Goal: Task Accomplishment & Management: Use online tool/utility

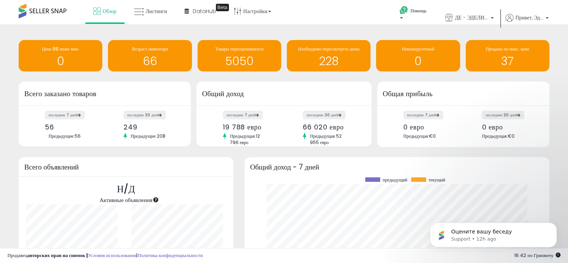
scroll to position [104, 290]
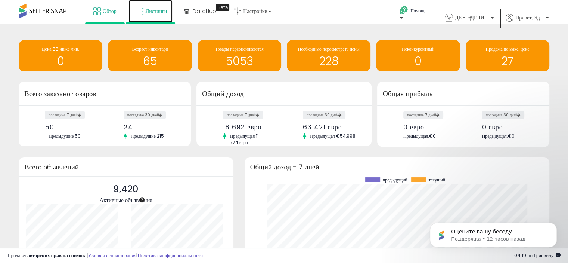
click at [147, 9] on font "Листинги" at bounding box center [157, 10] width 22 height 7
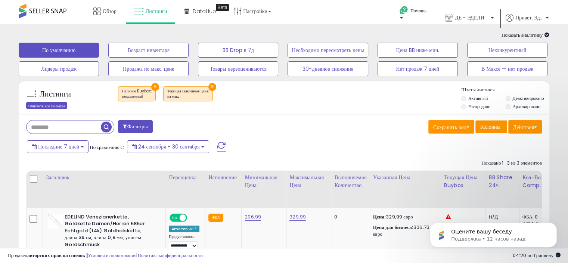
click at [57, 105] on font "Очистить все фильтры" at bounding box center [46, 106] width 37 height 6
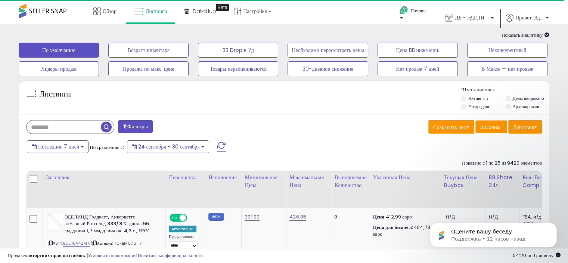
click at [135, 129] on font "Фильтры" at bounding box center [137, 126] width 21 height 7
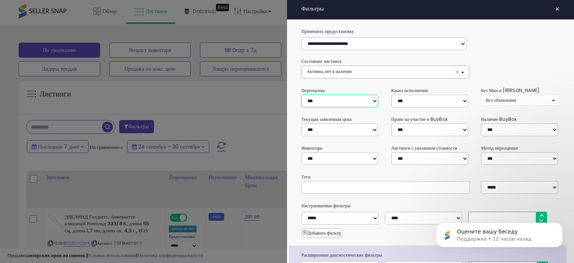
click at [335, 100] on select "**********" at bounding box center [339, 101] width 77 height 13
select select "**"
click at [301, 95] on select "**********" at bounding box center [339, 101] width 77 height 13
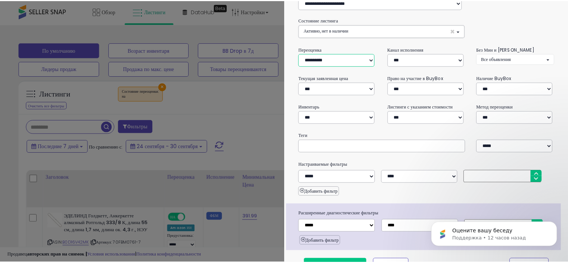
scroll to position [56, 0]
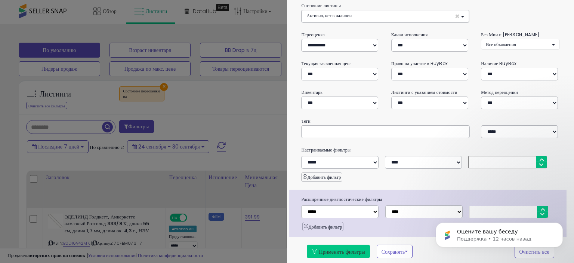
click at [343, 249] on font "Применить фильтры" at bounding box center [342, 251] width 46 height 7
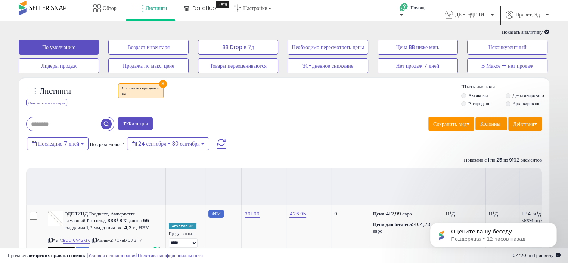
scroll to position [0, 0]
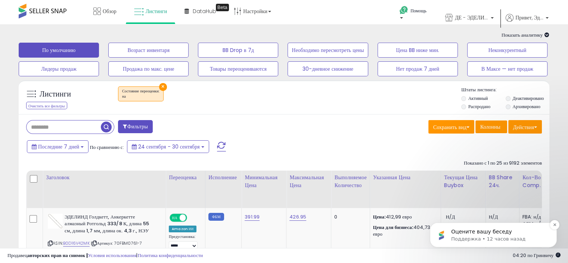
click at [518, 231] on p "Оцените вашу беседу" at bounding box center [499, 231] width 96 height 7
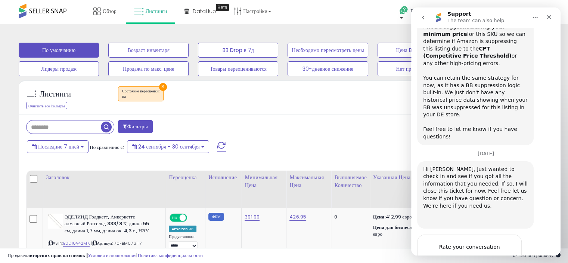
scroll to position [314, 0]
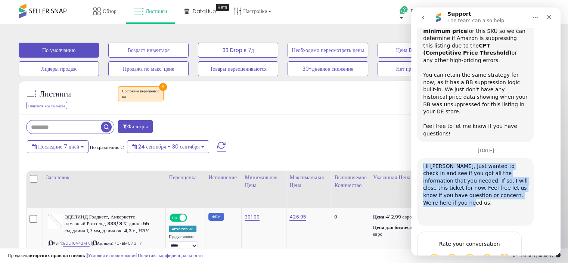
drag, startPoint x: 423, startPoint y: 137, endPoint x: 486, endPoint y: 164, distance: 68.6
click at [486, 164] on div "Hi [PERSON_NAME], Just wanted to check in and see if you got all the informatio…" at bounding box center [475, 192] width 117 height 68
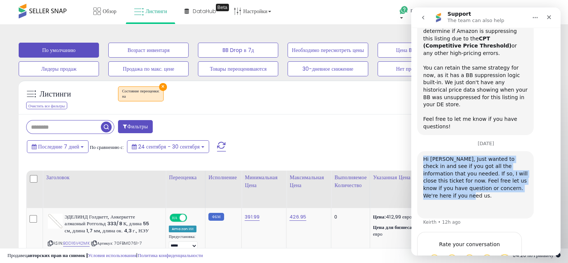
copy div "Hi [PERSON_NAME], Just wanted to check in and see if you got all the informatio…"
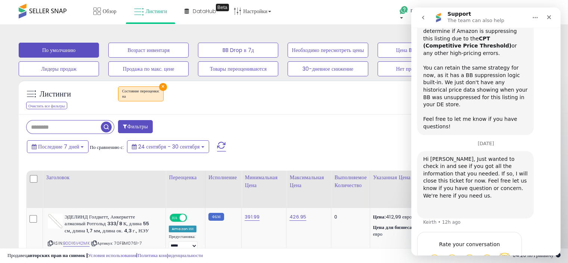
click at [505, 252] on span "Amazing" at bounding box center [504, 258] width 13 height 13
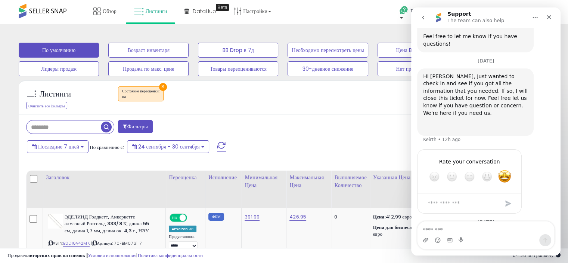
scroll to position [408, 0]
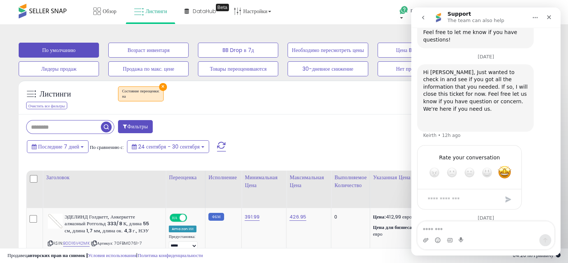
drag, startPoint x: 435, startPoint y: 227, endPoint x: 546, endPoint y: 169, distance: 124.9
click at [546, 169] on div "Rate your conversation Terrible Bad OK Great Amazing" at bounding box center [486, 180] width 138 height 70
click at [469, 234] on div "Интерком-мессенджер" at bounding box center [486, 240] width 137 height 12
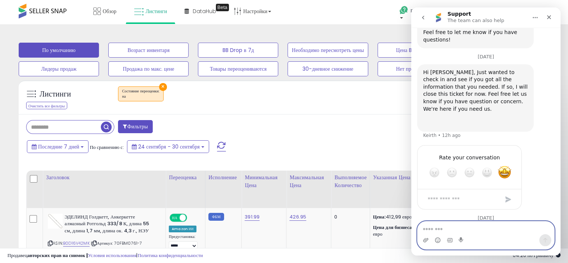
click at [485, 231] on textarea "Message…" at bounding box center [486, 227] width 137 height 13
paste textarea "**********"
type textarea "**********"
click at [545, 240] on icon "Send a message…" at bounding box center [546, 240] width 4 height 5
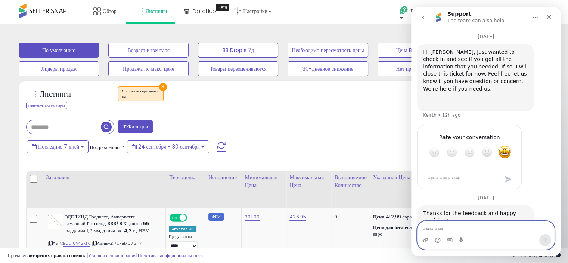
scroll to position [431, 0]
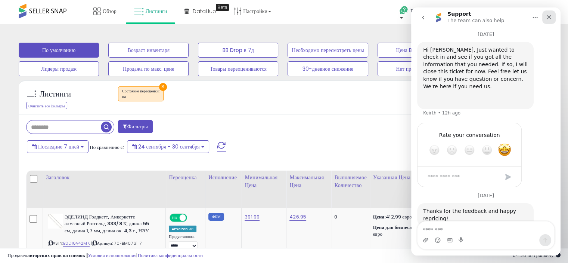
click at [549, 18] on icon "Close" at bounding box center [550, 17] width 4 height 4
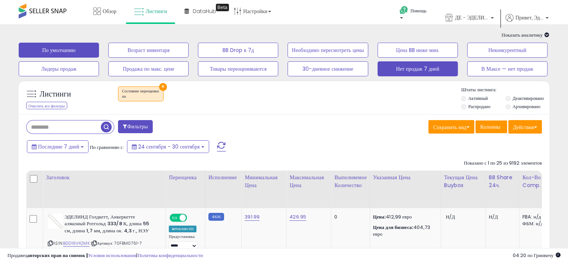
scroll to position [482, 0]
